Goal: Task Accomplishment & Management: Use online tool/utility

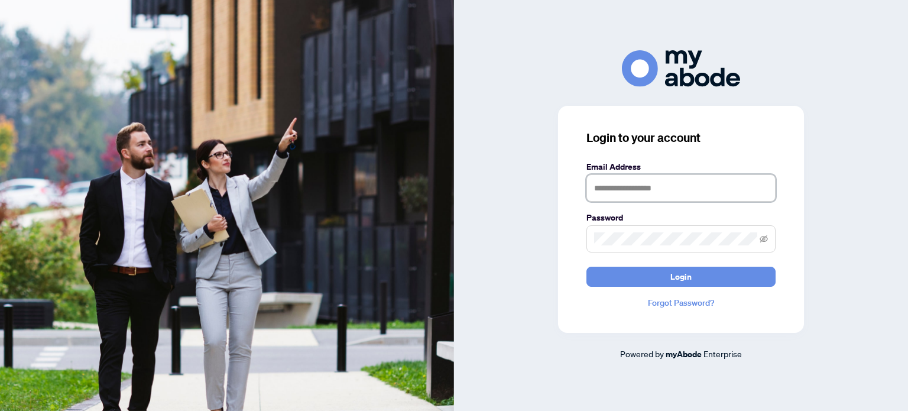
click at [600, 187] on input "text" at bounding box center [681, 187] width 189 height 27
type input "**********"
click at [587, 267] on button "Login" at bounding box center [681, 277] width 189 height 20
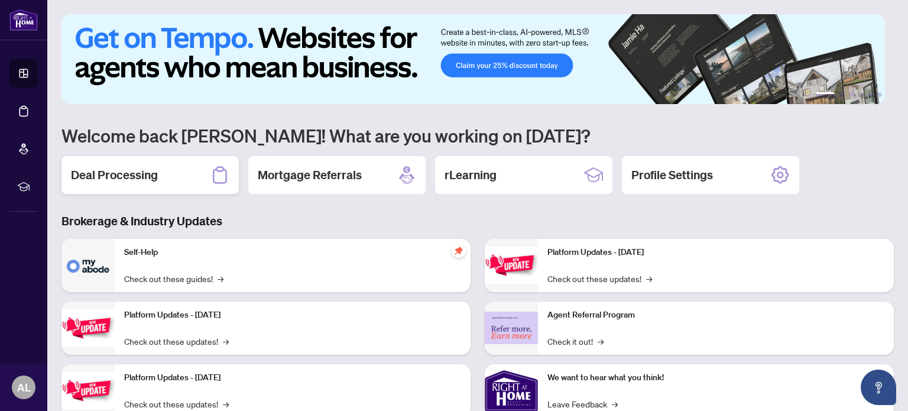
click at [128, 169] on h2 "Deal Processing" at bounding box center [114, 175] width 87 height 17
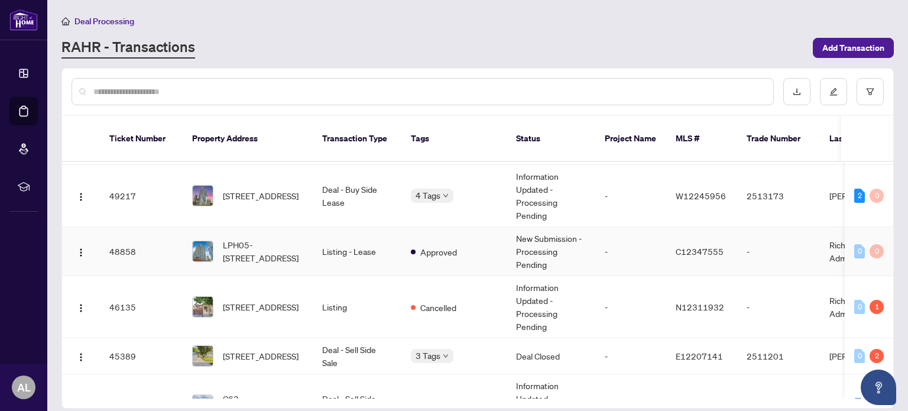
scroll to position [237, 0]
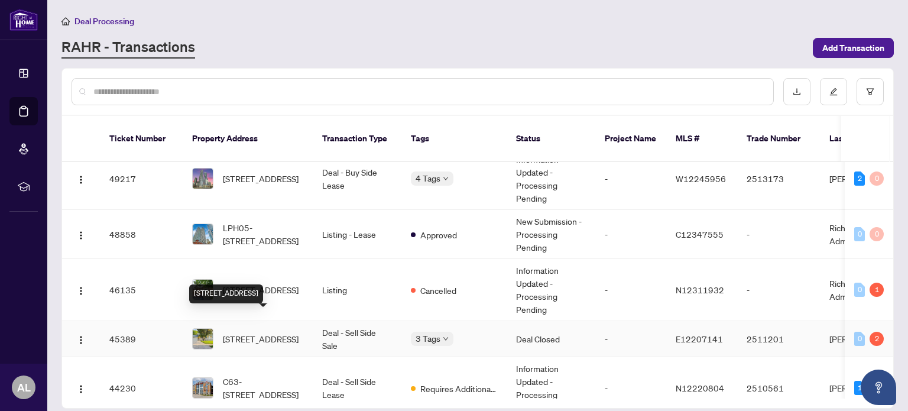
click at [278, 332] on span "[STREET_ADDRESS]" at bounding box center [261, 338] width 76 height 13
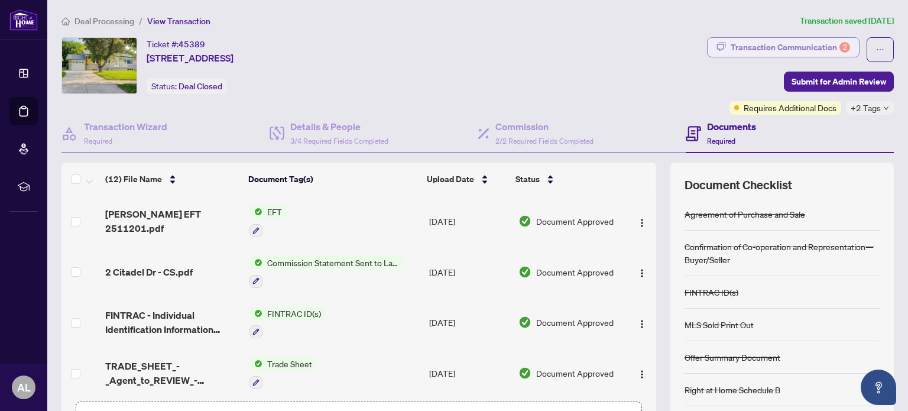
click at [812, 47] on div "Transaction Communication 2" at bounding box center [790, 47] width 119 height 19
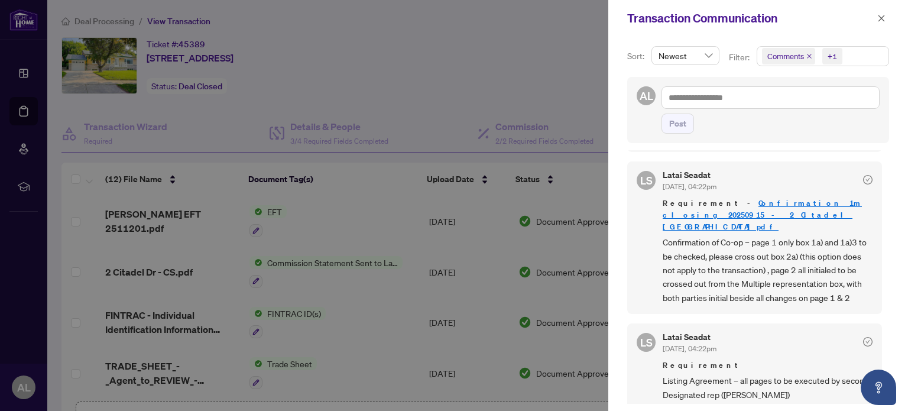
scroll to position [177, 0]
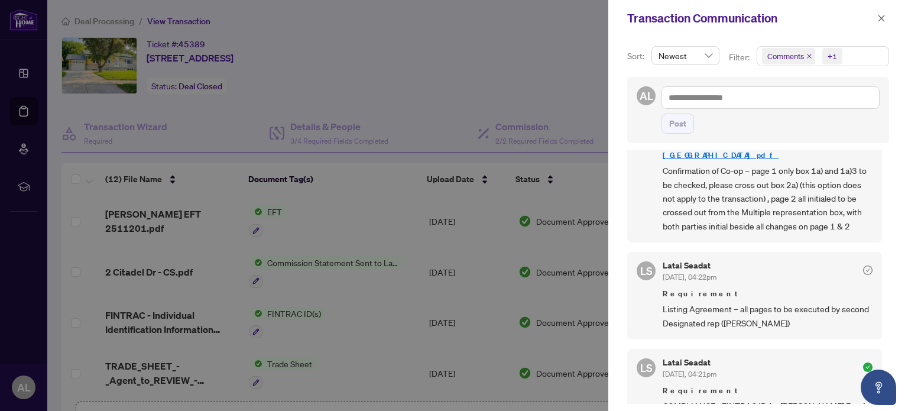
click at [457, 60] on div at bounding box center [454, 205] width 908 height 411
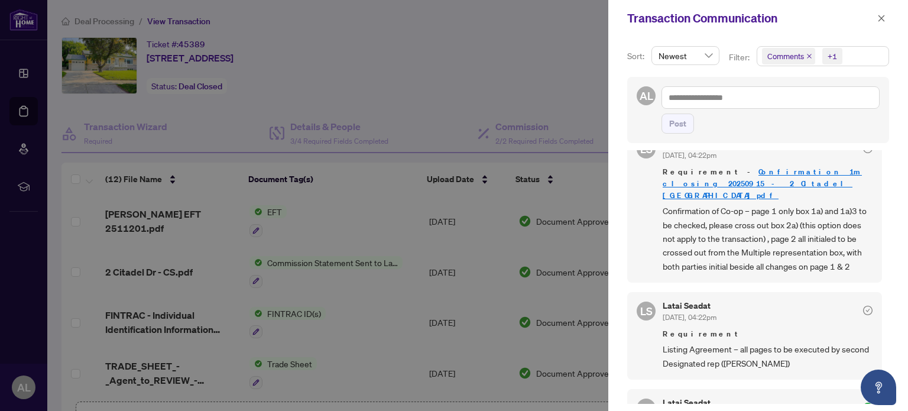
scroll to position [118, 0]
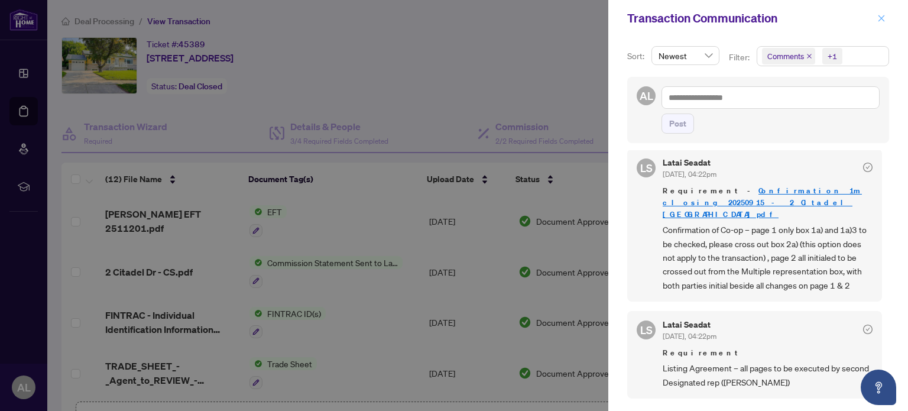
drag, startPoint x: 887, startPoint y: 21, endPoint x: 880, endPoint y: 19, distance: 6.7
click at [885, 20] on button "button" at bounding box center [881, 18] width 15 height 14
